Goal: Task Accomplishment & Management: Use online tool/utility

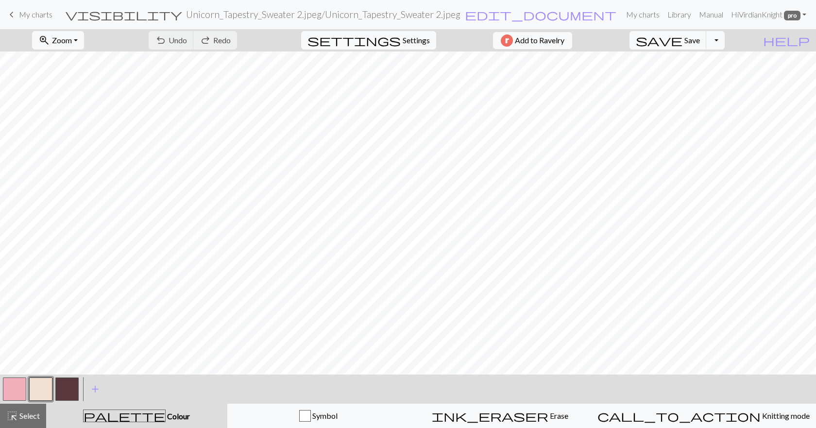
click at [32, 17] on span "My charts" at bounding box center [36, 14] width 34 height 9
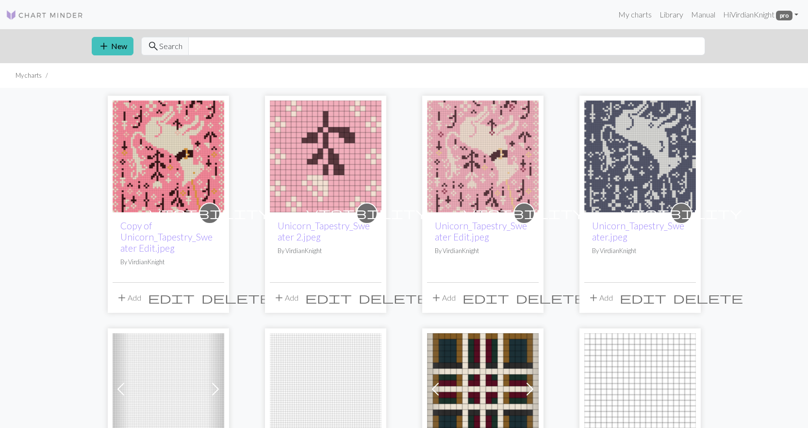
click at [188, 151] on img at bounding box center [169, 157] width 112 height 112
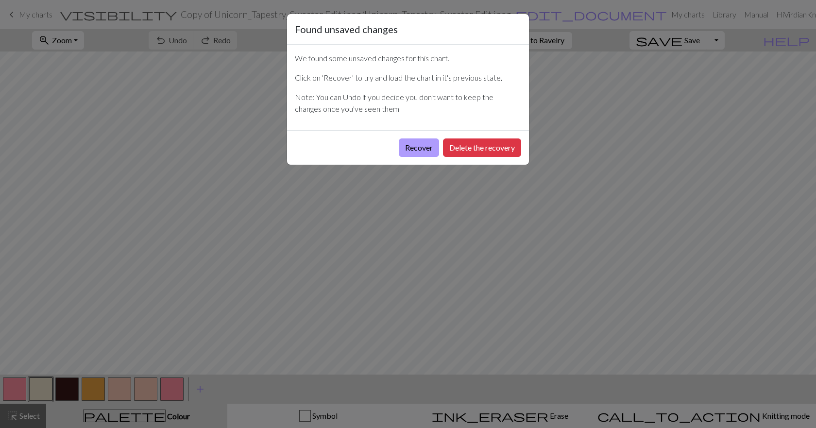
click at [427, 147] on button "Recover" at bounding box center [419, 147] width 40 height 18
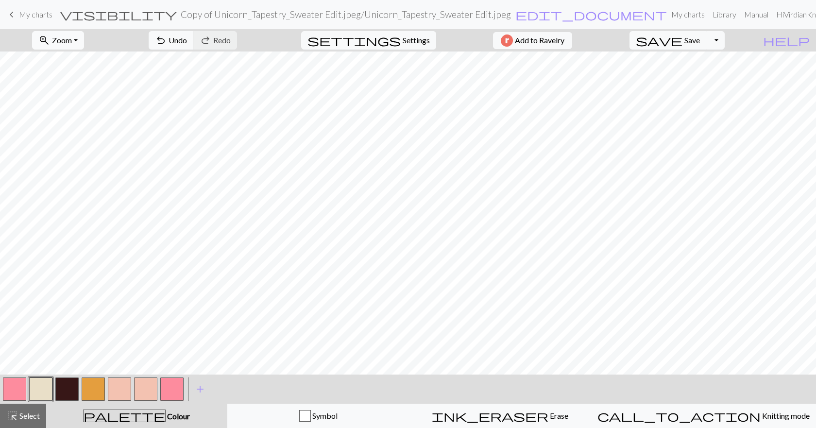
click at [72, 39] on span "Zoom" at bounding box center [62, 39] width 20 height 9
click at [74, 67] on button "Fit all" at bounding box center [71, 62] width 77 height 16
click at [121, 383] on button "button" at bounding box center [119, 388] width 23 height 23
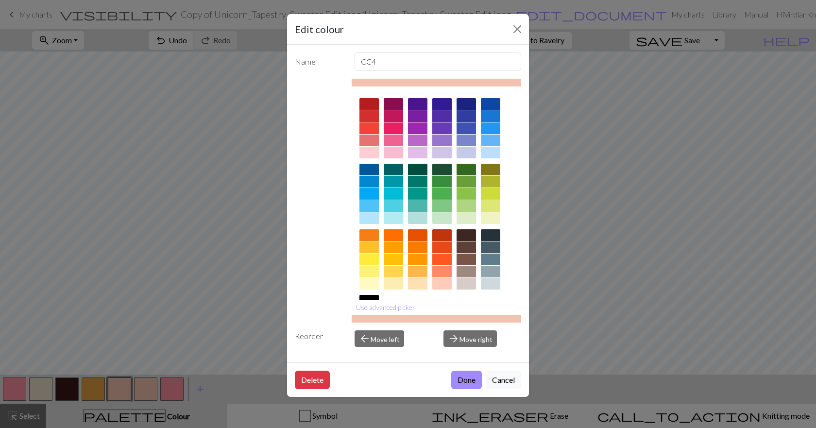
click at [372, 112] on div at bounding box center [368, 116] width 19 height 12
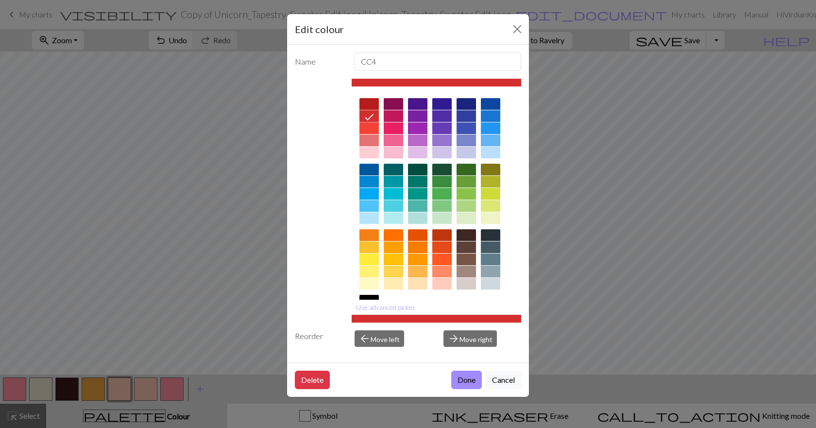
click at [390, 115] on div at bounding box center [393, 116] width 19 height 12
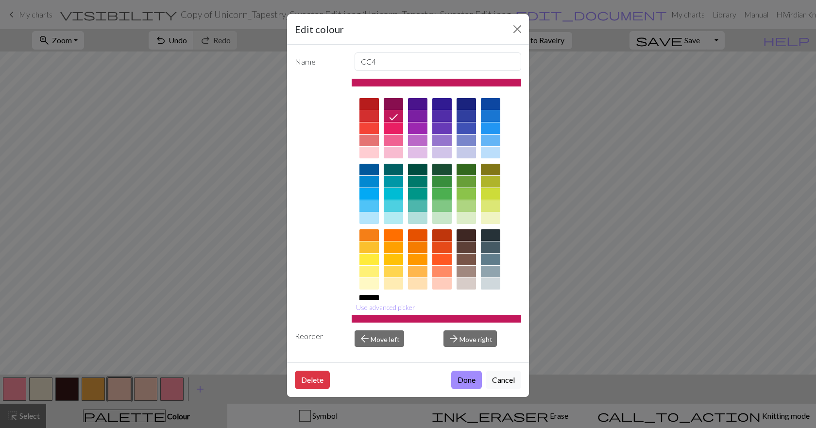
click at [374, 106] on div at bounding box center [368, 104] width 19 height 12
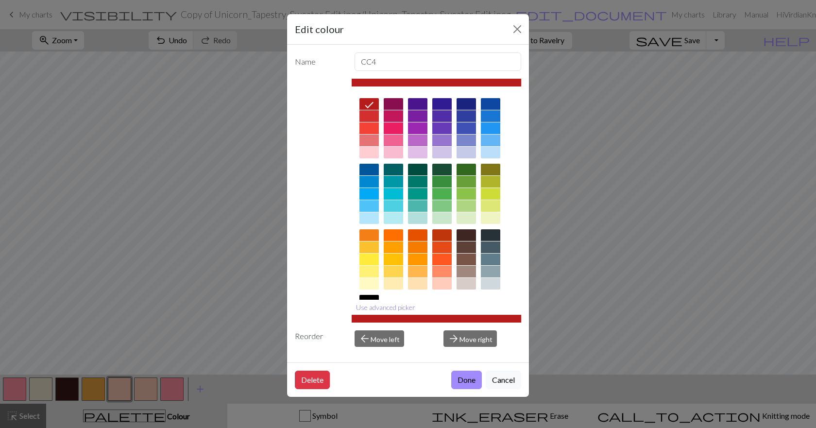
click at [390, 306] on button "Use advanced picker" at bounding box center [386, 307] width 68 height 15
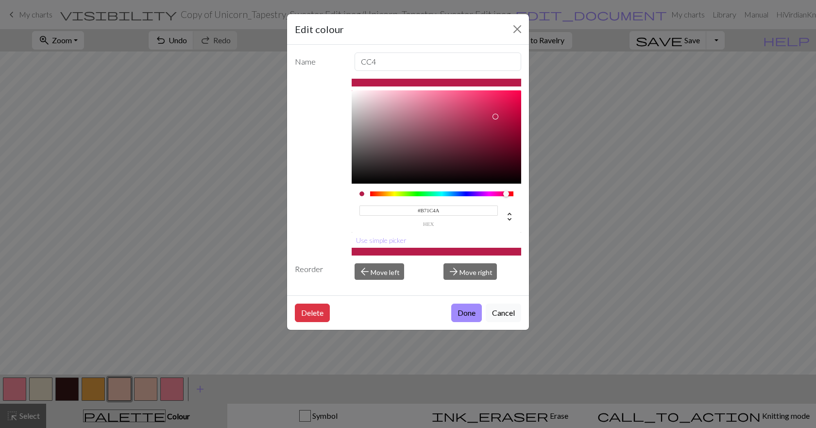
click at [506, 193] on div at bounding box center [442, 193] width 144 height 5
type input "#B71C3D"
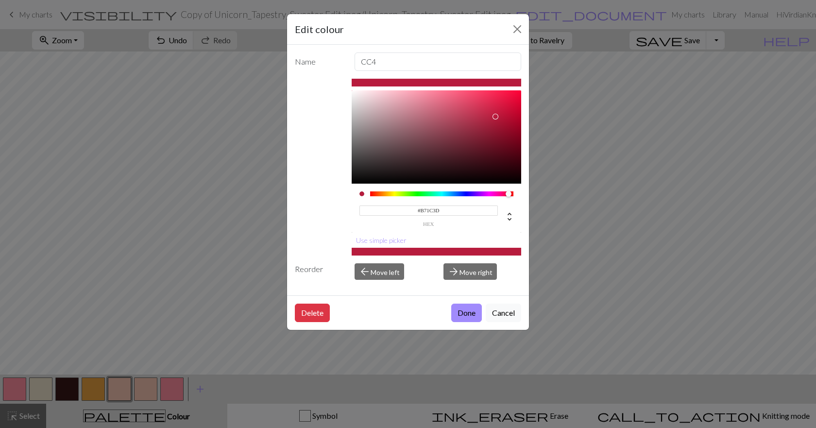
click at [508, 195] on div at bounding box center [508, 194] width 6 height 6
click at [470, 304] on button "Done" at bounding box center [466, 312] width 31 height 18
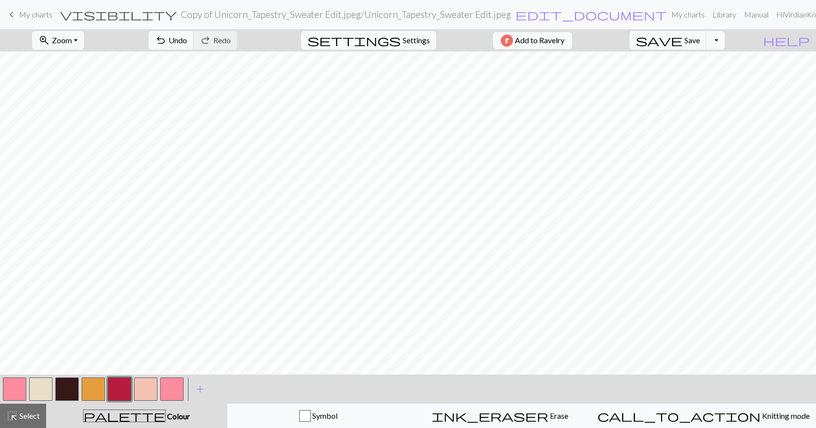
click at [76, 386] on button "button" at bounding box center [66, 388] width 23 height 23
click at [66, 388] on button "button" at bounding box center [66, 388] width 23 height 23
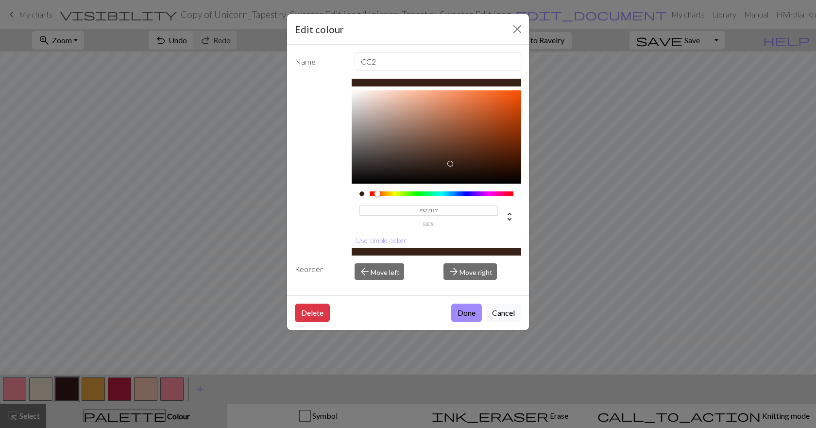
drag, startPoint x: 382, startPoint y: 193, endPoint x: 377, endPoint y: 194, distance: 4.9
click at [377, 194] on div at bounding box center [442, 193] width 144 height 5
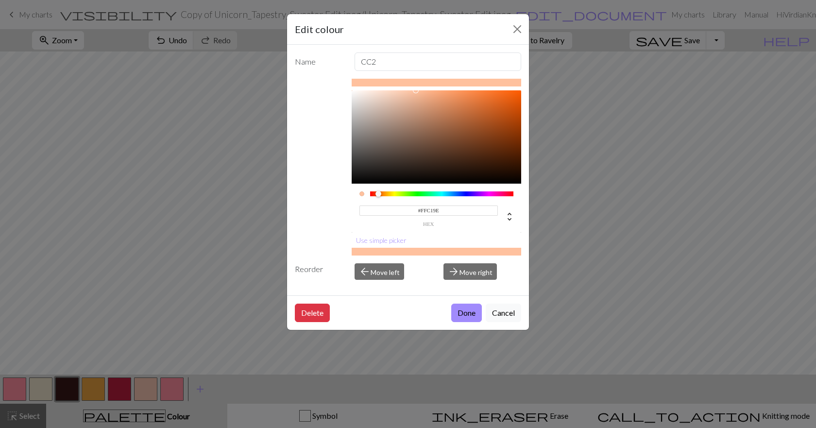
drag, startPoint x: 398, startPoint y: 120, endPoint x: 416, endPoint y: 89, distance: 35.9
click at [416, 89] on div "#FFC19E hex Use simple picker" at bounding box center [437, 167] width 170 height 177
click at [379, 192] on div at bounding box center [379, 194] width 6 height 6
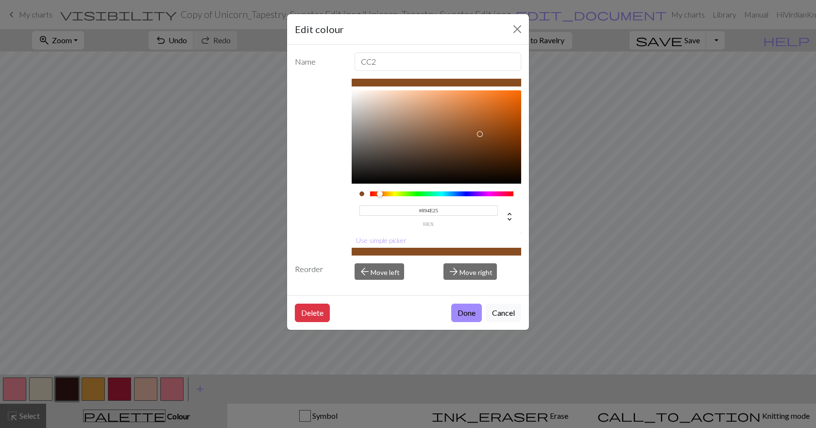
drag, startPoint x: 442, startPoint y: 152, endPoint x: 475, endPoint y: 134, distance: 38.1
click at [475, 134] on div at bounding box center [437, 136] width 170 height 93
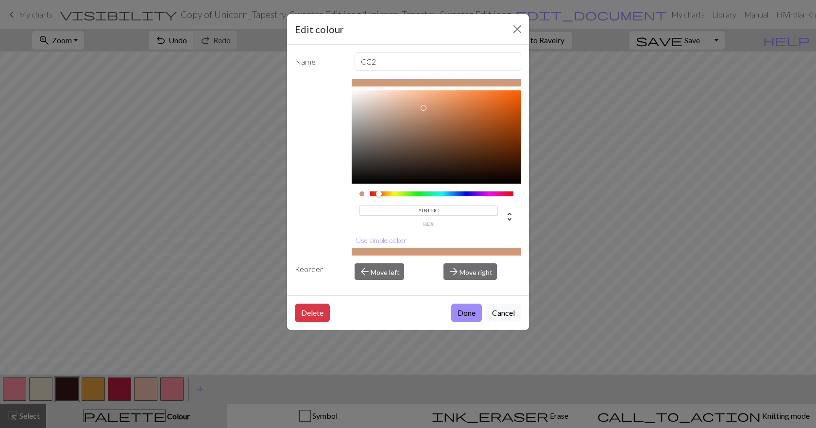
type input "#000000"
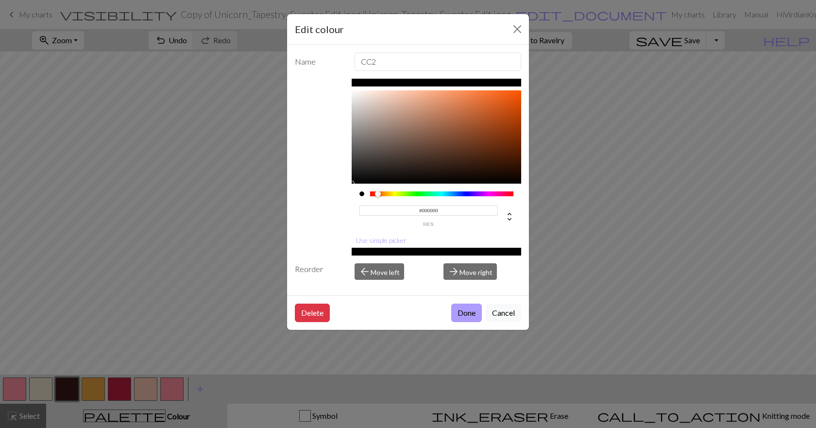
click at [455, 312] on button "Done" at bounding box center [466, 312] width 31 height 18
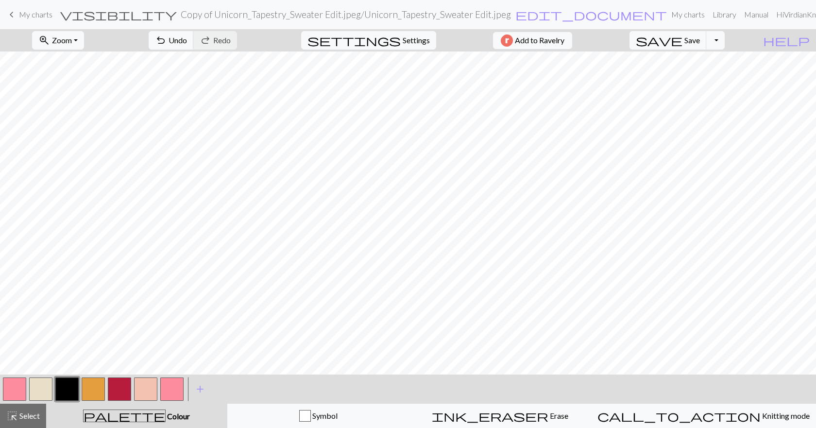
click at [71, 388] on button "button" at bounding box center [66, 388] width 23 height 23
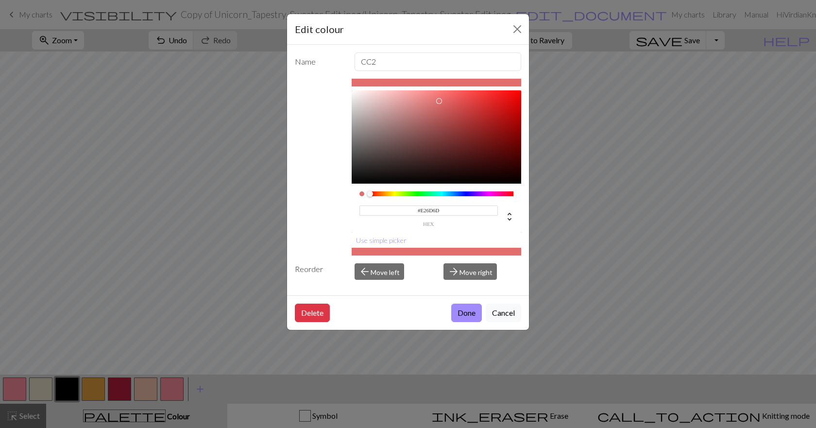
click at [439, 101] on div at bounding box center [437, 136] width 170 height 93
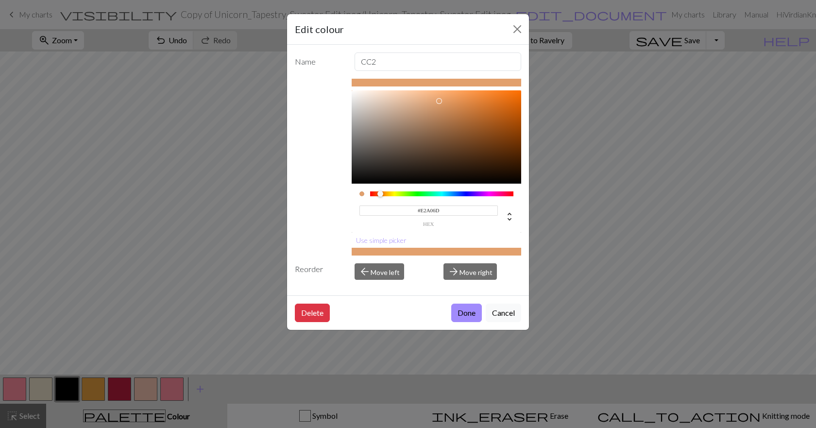
drag, startPoint x: 387, startPoint y: 192, endPoint x: 380, endPoint y: 196, distance: 7.8
click at [380, 196] on div at bounding box center [442, 193] width 144 height 5
type input "#DBAC86"
drag, startPoint x: 432, startPoint y: 106, endPoint x: 417, endPoint y: 103, distance: 15.2
click at [417, 103] on div at bounding box center [437, 136] width 170 height 93
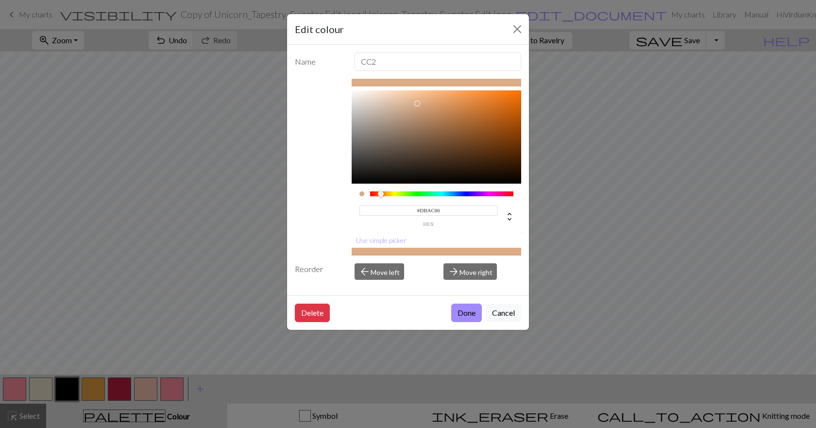
click at [417, 103] on div at bounding box center [417, 104] width 6 height 6
click at [472, 310] on button "Done" at bounding box center [466, 312] width 31 height 18
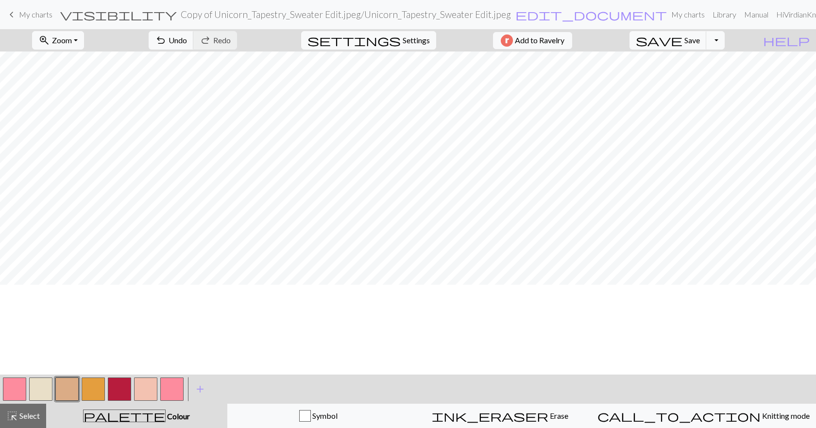
scroll to position [15, 0]
